Goal: Task Accomplishment & Management: Manage account settings

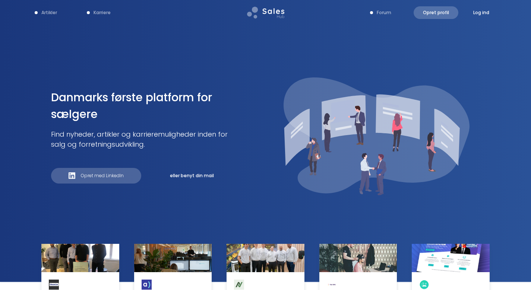
click at [479, 17] on div "Opret profil Log ind" at bounding box center [452, 12] width 76 height 13
click at [480, 15] on p "Log ind" at bounding box center [481, 12] width 16 height 7
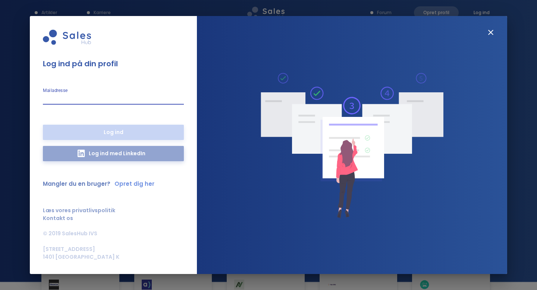
click at [107, 155] on p "Log ind med LinkedIn" at bounding box center [117, 153] width 64 height 15
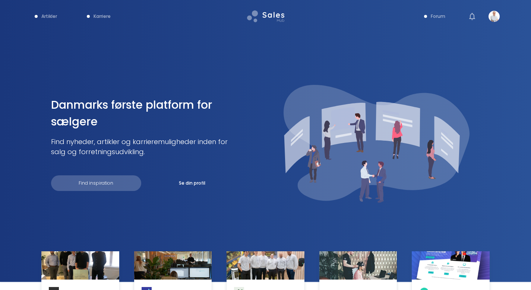
click at [497, 18] on img "Show more" at bounding box center [494, 16] width 11 height 11
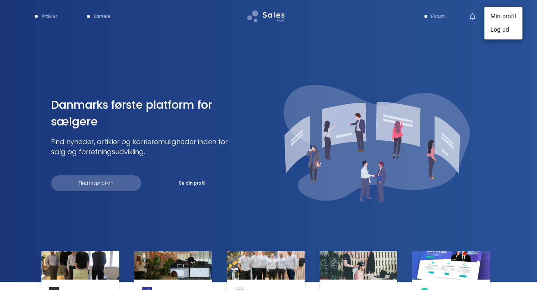
click at [500, 18] on li "Min profil" at bounding box center [503, 16] width 38 height 13
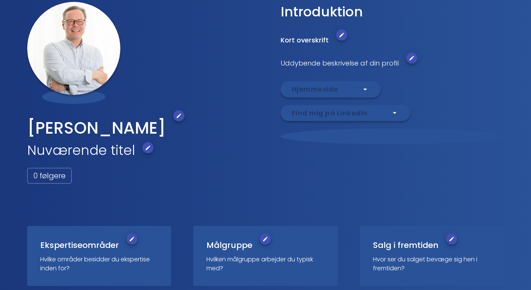
scroll to position [81, 0]
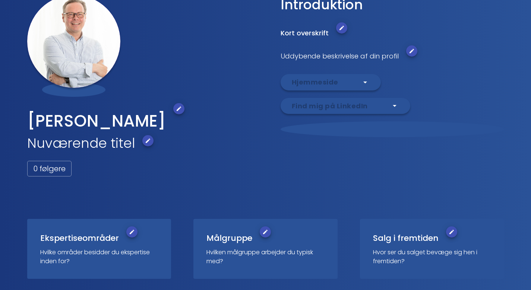
click at [149, 143] on icon "Edit" at bounding box center [148, 141] width 6 height 6
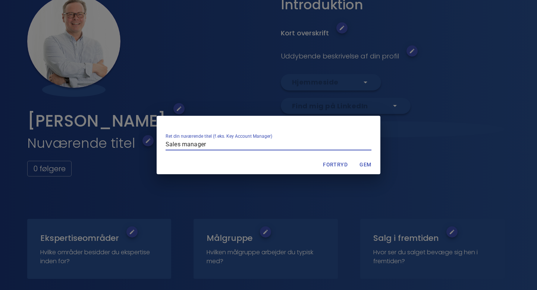
type input "Sales manager"
click at [369, 161] on span "Gem" at bounding box center [365, 164] width 18 height 9
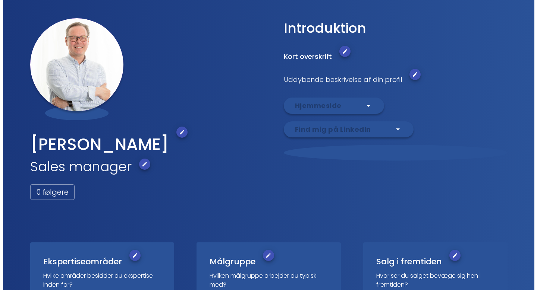
scroll to position [57, 0]
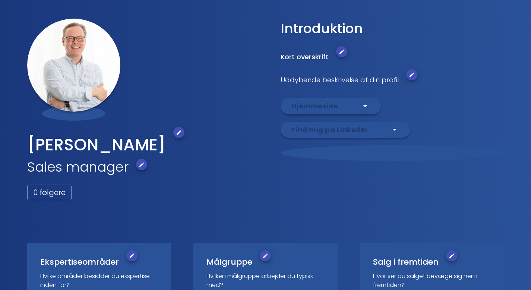
click at [339, 54] on icon "Edit" at bounding box center [342, 52] width 6 height 6
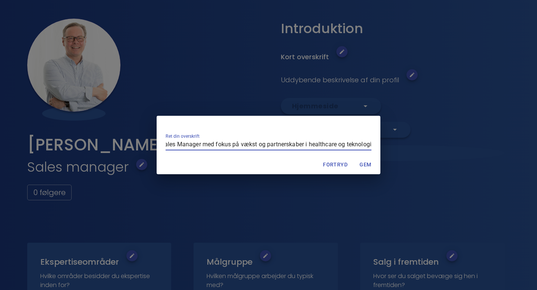
scroll to position [0, 0]
drag, startPoint x: 227, startPoint y: 141, endPoint x: 152, endPoint y: 141, distance: 74.2
click at [152, 141] on div "Ret din overskrift Relationsskabende Sales Manager med fokus på vækst og partne…" at bounding box center [268, 145] width 537 height 290
click at [258, 141] on input "Relationsskabende Sales Manager med fokus på vækst og partnerskaber i healthcar…" at bounding box center [269, 145] width 206 height 11
type input "Relationsskabende Sales Manager med fokus på vækst og partnerskaber i healthcar…"
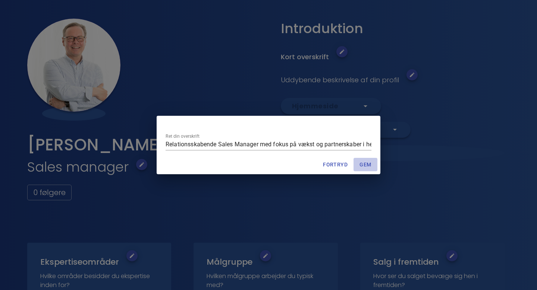
click at [368, 160] on span "Gem" at bounding box center [365, 164] width 18 height 9
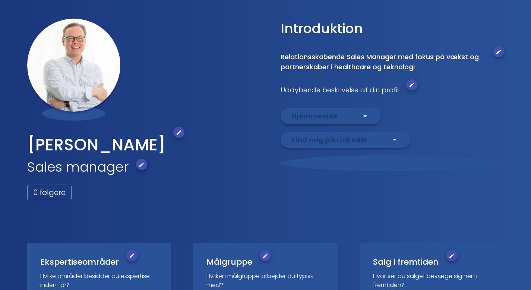
click at [138, 168] on button "Edit" at bounding box center [141, 164] width 11 height 11
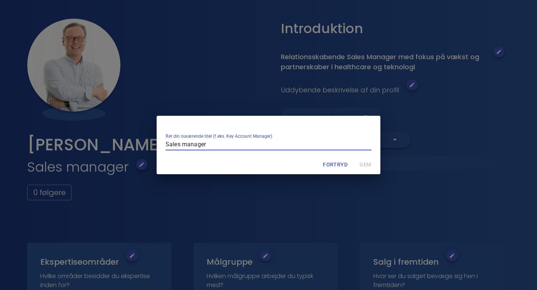
click at [186, 144] on input "Sales manager" at bounding box center [269, 145] width 206 height 11
type input "Sales Manager"
click at [366, 166] on span "Gem" at bounding box center [365, 164] width 18 height 9
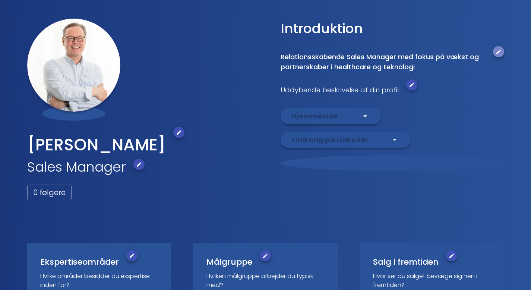
click at [497, 51] on icon "Edit" at bounding box center [499, 52] width 6 height 6
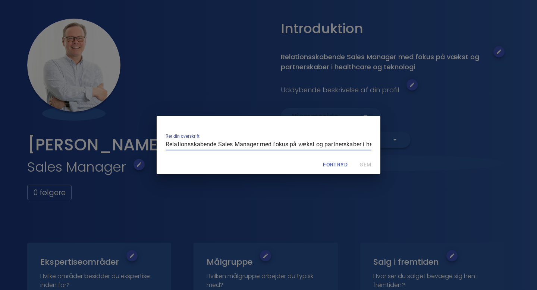
scroll to position [0, 59]
click at [346, 145] on input "Relationsskabende Sales Manager med fokus på vækst og partnerskaber i healthcar…" at bounding box center [269, 145] width 206 height 11
type input "Relationsskabende Sales Manager med fokus på vækst og partnerskaber i healthcar…"
click at [366, 165] on span "Gem" at bounding box center [365, 164] width 18 height 9
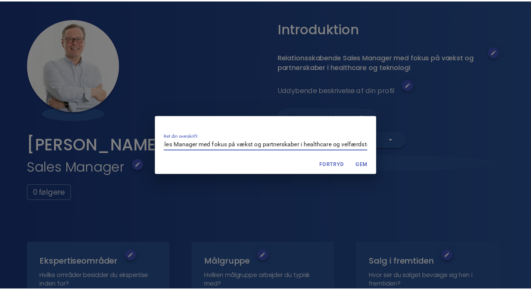
scroll to position [0, 0]
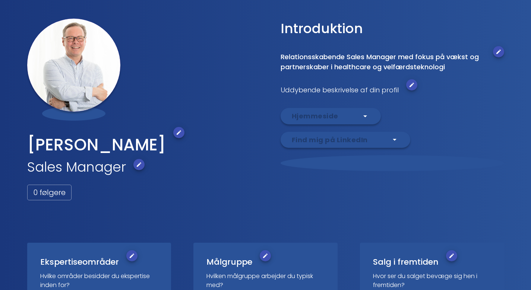
click at [409, 82] on icon "Edit" at bounding box center [412, 85] width 6 height 6
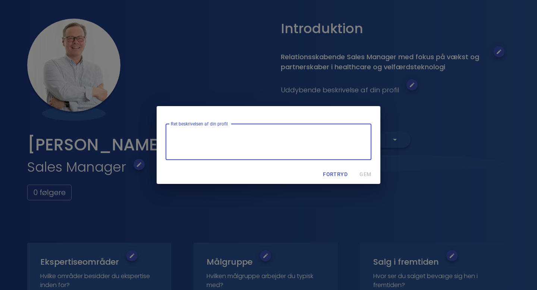
paste textarea "eg brænder for at bygge relationer og skabe forretning dér, hvor komplekse løsn…"
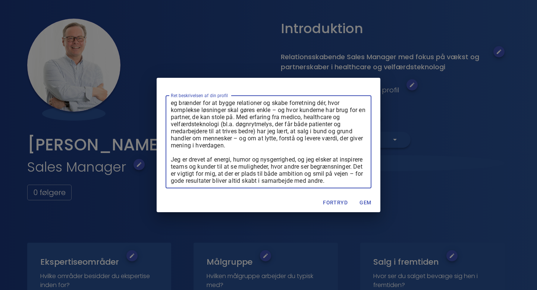
click at [174, 105] on textarea "eg brænder for at bygge relationer og skabe forretning dér, hvor komplekse løsn…" at bounding box center [268, 142] width 195 height 85
click at [245, 156] on textarea "Jeg brænder for at bygge relationer og skabe forretning dér, hvor komplekse løs…" at bounding box center [268, 142] width 195 height 85
type textarea "Jeg brænder for at bygge relationer og skabe forretning dér, hvor komplekse løs…"
click at [362, 203] on span "Gem" at bounding box center [365, 202] width 18 height 9
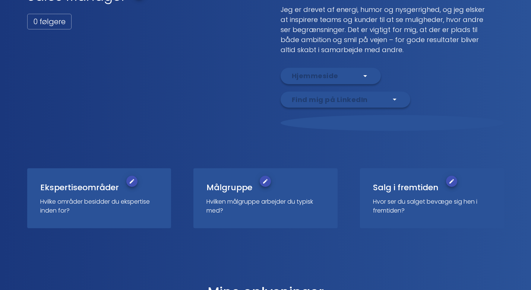
scroll to position [236, 0]
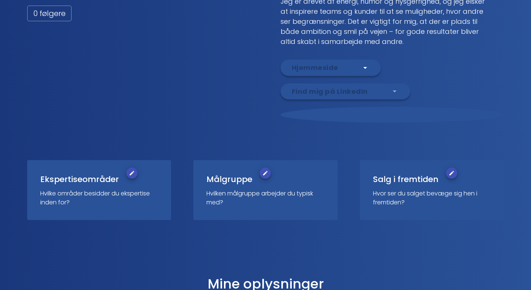
click at [390, 92] on icon "Split button" at bounding box center [394, 91] width 9 height 9
click at [287, 137] on div "Ekspertiseområder Hvilke områder besidder du ekspertise inden for? Målgruppe Hv…" at bounding box center [265, 177] width 477 height 86
click at [394, 92] on icon "Split button" at bounding box center [394, 91] width 9 height 9
click at [426, 93] on li "Rediger link" at bounding box center [430, 92] width 43 height 13
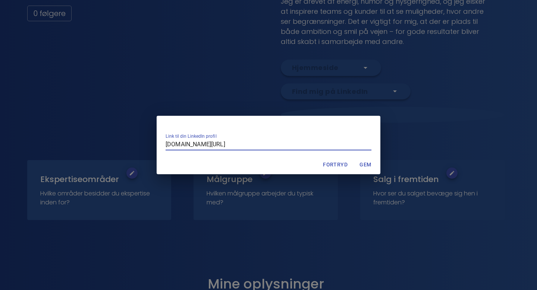
type input "[DOMAIN_NAME][URL]"
click at [361, 160] on span "Gem" at bounding box center [365, 164] width 18 height 9
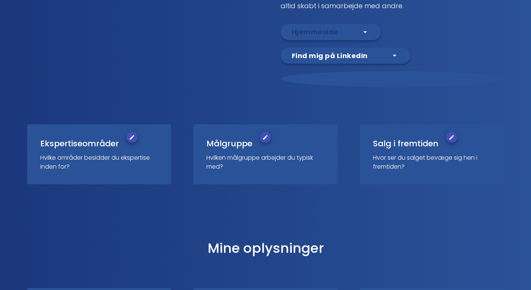
scroll to position [276, 0]
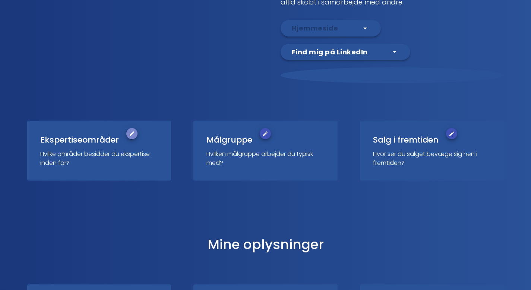
click at [129, 134] on icon "Edit" at bounding box center [132, 134] width 6 height 6
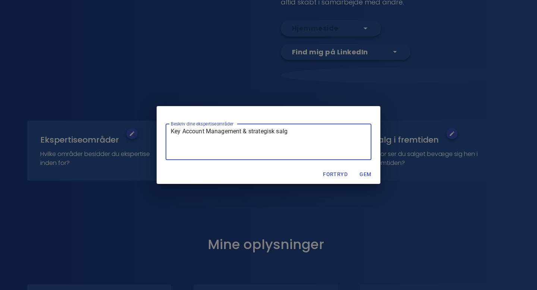
type textarea "Key Account Management & strategisk salg"
drag, startPoint x: 172, startPoint y: 129, endPoint x: 344, endPoint y: 131, distance: 172.6
click at [344, 131] on textarea "Key Account Management & strategisk salg" at bounding box center [268, 142] width 195 height 28
paste textarea "Jeg er stærk til at skabe kontakt, bygge relationer og gøre komplekse løsninger…"
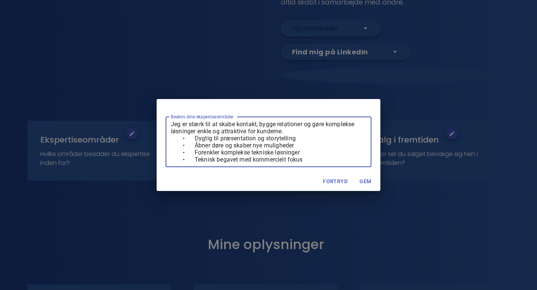
click at [195, 136] on textarea "Jeg er stærk til at skabe kontakt, bygge relationer og gøre komplekse løsninger…" at bounding box center [268, 142] width 195 height 42
click at [195, 145] on textarea "Jeg er stærk til at skabe kontakt, bygge relationer og gøre komplekse løsninger…" at bounding box center [268, 142] width 195 height 42
click at [195, 151] on textarea "Jeg er stærk til at skabe kontakt, bygge relationer og gøre komplekse løsninger…" at bounding box center [268, 142] width 195 height 42
drag, startPoint x: 307, startPoint y: 159, endPoint x: 163, endPoint y: 113, distance: 151.5
click at [163, 113] on div "Beskriv dine ekspertiseområder Jeg er stærk til at skabe kontakt, bygge relatio…" at bounding box center [269, 135] width 224 height 73
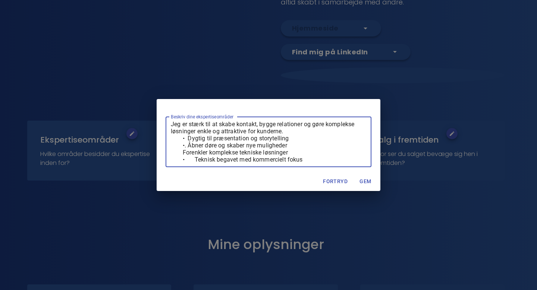
paste textarea "Dygtig til præsentation og storytelling • Åbner døre og skaber nye muligheder •"
click at [198, 136] on textarea "Jeg er stærk til at skabe kontakt, bygge relationer og gøre komplekse løsninger…" at bounding box center [268, 142] width 195 height 42
click at [196, 137] on textarea "Jeg er stærk til at skabe kontakt, bygge relationer og gøre komplekse løsninger…" at bounding box center [268, 142] width 195 height 42
click at [195, 146] on textarea "Jeg er stærk til at skabe kontakt, bygge relationer og gøre komplekse løsninger…" at bounding box center [268, 142] width 195 height 42
click at [198, 149] on textarea "Jeg er stærk til at skabe kontakt, bygge relationer og gøre komplekse løsninger…" at bounding box center [268, 142] width 195 height 42
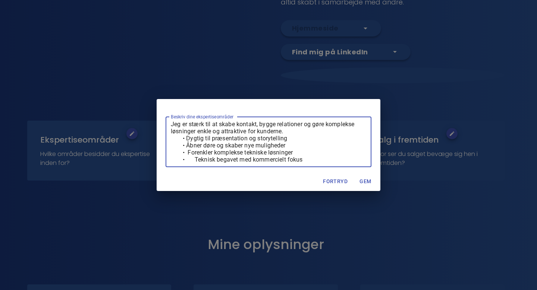
click at [188, 148] on textarea "Jeg er stærk til at skabe kontakt, bygge relationer og gøre komplekse løsninger…" at bounding box center [268, 142] width 195 height 42
click at [186, 139] on textarea "Jeg er stærk til at skabe kontakt, bygge relationer og gøre komplekse løsninger…" at bounding box center [268, 142] width 195 height 42
click at [195, 161] on textarea "Jeg er stærk til at skabe kontakt, bygge relationer og gøre komplekse løsninger…" at bounding box center [268, 142] width 195 height 42
click at [180, 138] on textarea "Jeg er stærk til at skabe kontakt, bygge relationer og gøre komplekse løsninger…" at bounding box center [268, 142] width 195 height 42
click at [182, 147] on textarea "Jeg er stærk til at skabe kontakt, bygge relationer og gøre komplekse løsninger…" at bounding box center [268, 142] width 195 height 42
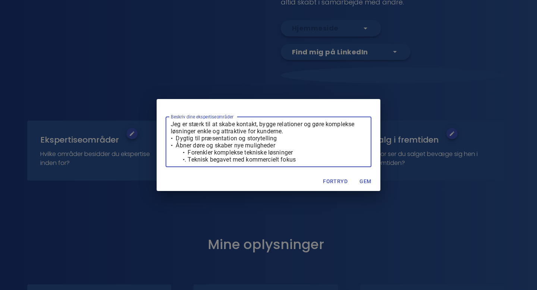
click at [182, 153] on textarea "Jeg er stærk til at skabe kontakt, bygge relationer og gøre komplekse løsninger…" at bounding box center [268, 142] width 195 height 42
click at [182, 161] on textarea "Jeg er stærk til at skabe kontakt, bygge relationer og gøre komplekse løsninger…" at bounding box center [268, 142] width 195 height 42
click at [294, 133] on textarea "Jeg er stærk til at skabe kontakt, bygge relationer og gøre komplekse løsninger…" at bounding box center [268, 142] width 195 height 42
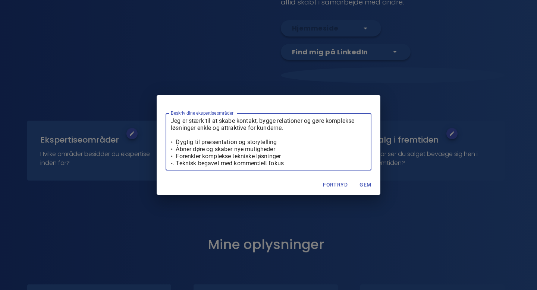
type textarea "Jeg er stærk til at skabe kontakt, bygge relationer og gøre komplekse løsninger…"
click at [363, 185] on span "Gem" at bounding box center [365, 184] width 18 height 9
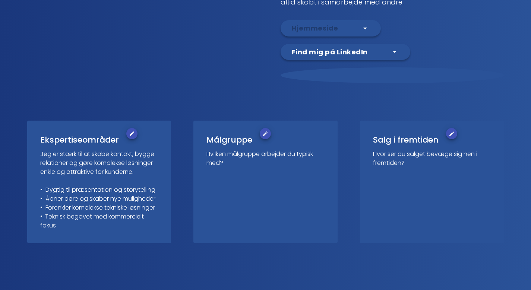
scroll to position [303, 0]
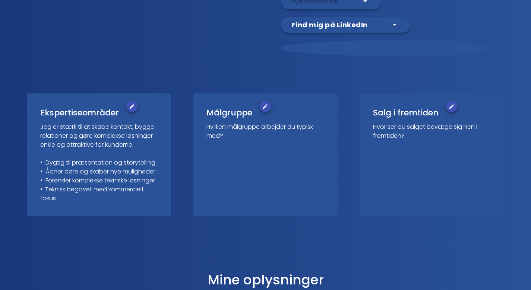
click at [264, 106] on icon "Edit" at bounding box center [265, 107] width 6 height 6
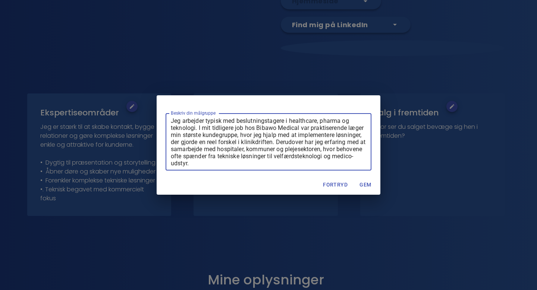
type textarea "Jeg arbejder typisk med beslutningstagere i healthcare, pharma og teknologi. I …"
click at [361, 186] on span "Gem" at bounding box center [365, 184] width 18 height 9
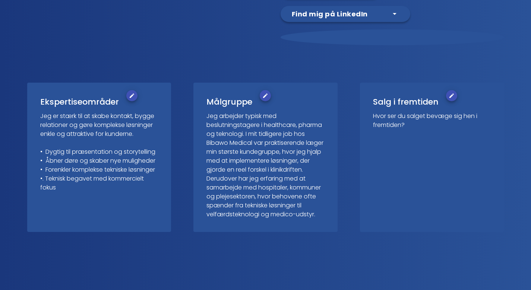
scroll to position [320, 0]
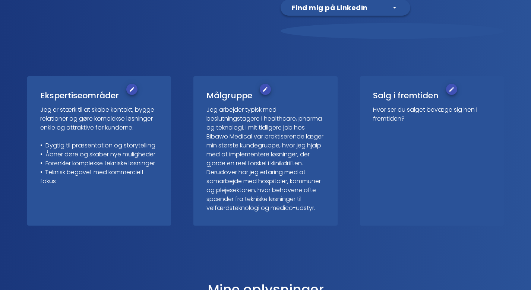
click at [452, 88] on icon "Edit" at bounding box center [452, 89] width 6 height 6
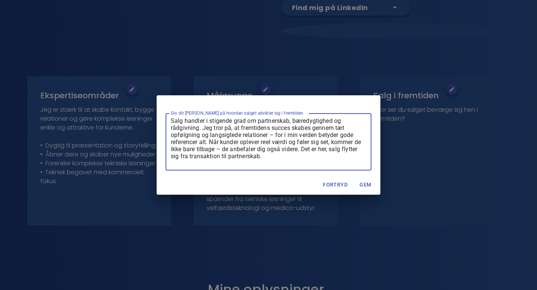
type textarea "Salg handler i stigende grad om partnerskab, bæredygtighed og rådgivning. Jeg t…"
click at [366, 183] on span "Gem" at bounding box center [365, 184] width 18 height 9
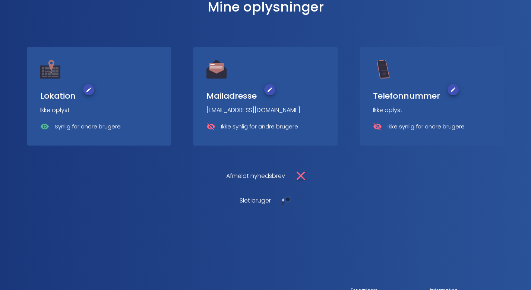
scroll to position [602, 0]
click at [89, 94] on icon "Edit" at bounding box center [89, 91] width 6 height 6
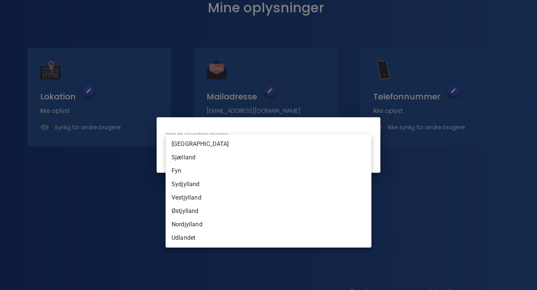
click at [194, 147] on li "[GEOGRAPHIC_DATA]" at bounding box center [269, 144] width 206 height 13
type input "[GEOGRAPHIC_DATA]"
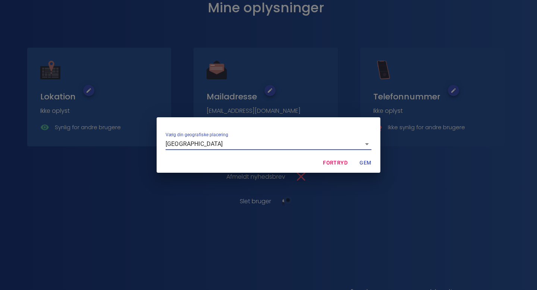
click at [360, 167] on span "Gem" at bounding box center [365, 162] width 18 height 9
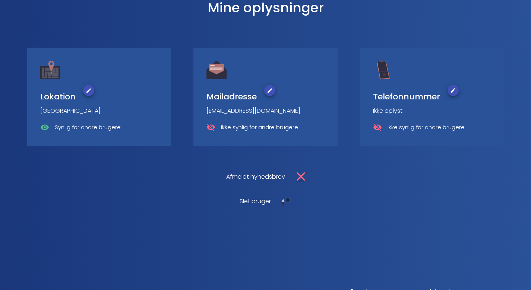
click at [272, 96] on button "Edit" at bounding box center [269, 90] width 11 height 11
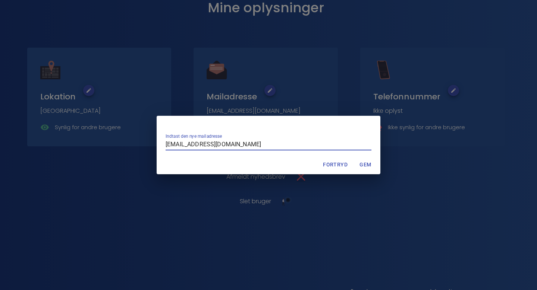
type input "[EMAIL_ADDRESS][DOMAIN_NAME]"
click at [334, 207] on div "Indtast den nye mailadresse [EMAIL_ADDRESS][DOMAIN_NAME] Fortryd Gem" at bounding box center [268, 145] width 537 height 290
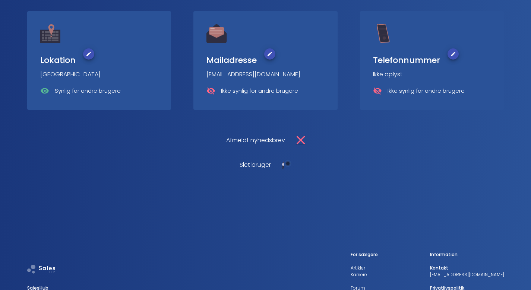
scroll to position [640, 0]
click at [451, 59] on button "Edit" at bounding box center [453, 53] width 11 height 11
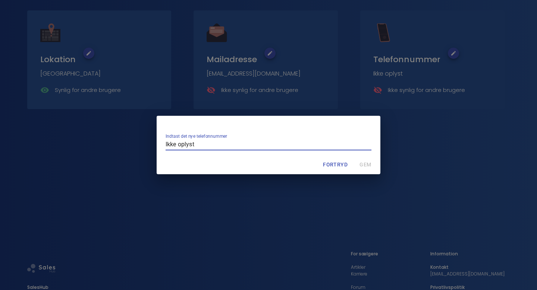
drag, startPoint x: 257, startPoint y: 145, endPoint x: 153, endPoint y: 137, distance: 104.0
click at [153, 137] on div "Indtast det nye telefonnummer Ikke oplyst Fortryd Gem" at bounding box center [268, 145] width 537 height 290
type input "[PHONE_NUMBER]"
click at [364, 161] on span "Gem" at bounding box center [365, 164] width 18 height 9
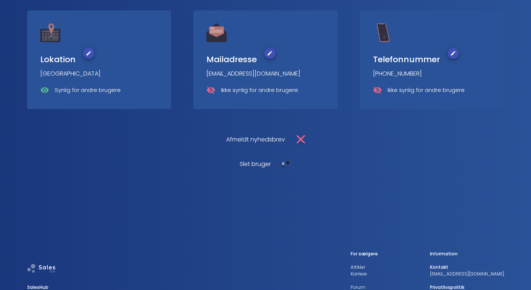
click at [387, 95] on div "Ikke synlig for andre brugere" at bounding box center [419, 90] width 92 height 9
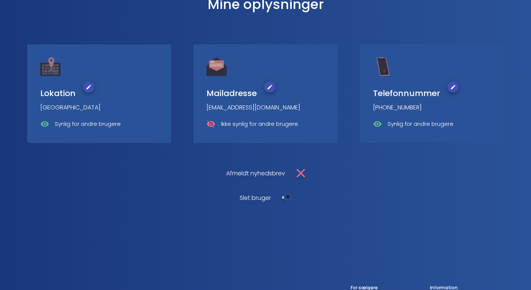
scroll to position [609, 0]
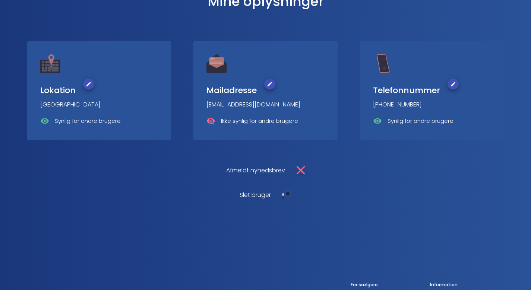
click at [236, 126] on p "Ikke synlig for andre brugere" at bounding box center [259, 121] width 77 height 9
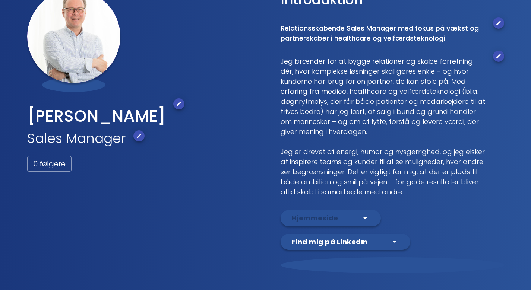
scroll to position [0, 0]
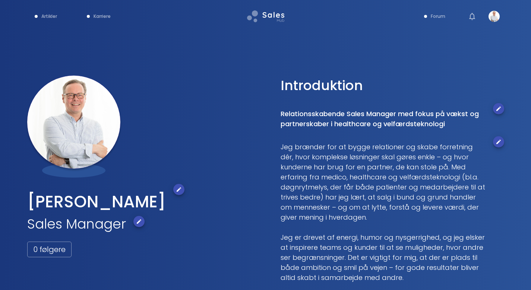
click at [438, 15] on p "Forum" at bounding box center [438, 16] width 15 height 7
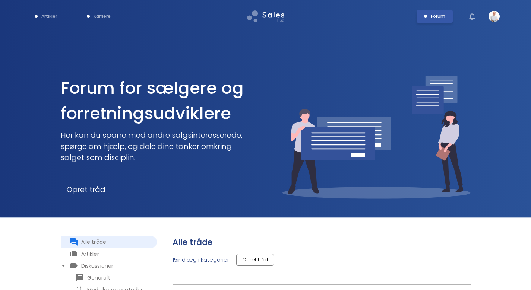
click at [95, 18] on p "Karriere" at bounding box center [102, 16] width 17 height 7
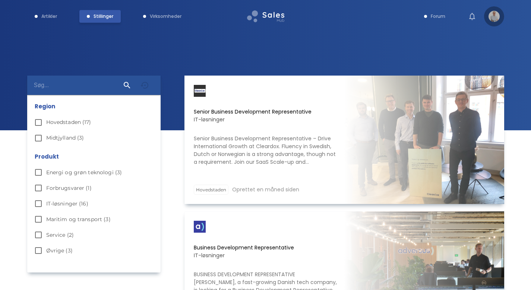
click at [494, 19] on img "Show more" at bounding box center [494, 16] width 11 height 11
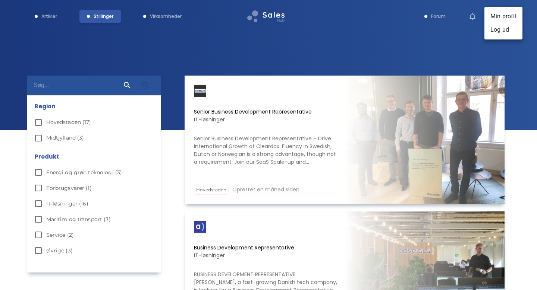
click at [494, 16] on li "Min profil" at bounding box center [503, 16] width 38 height 13
